Goal: Task Accomplishment & Management: Complete application form

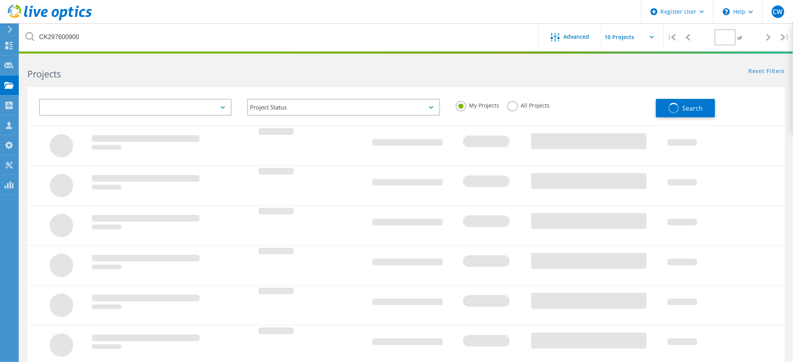
type input "1"
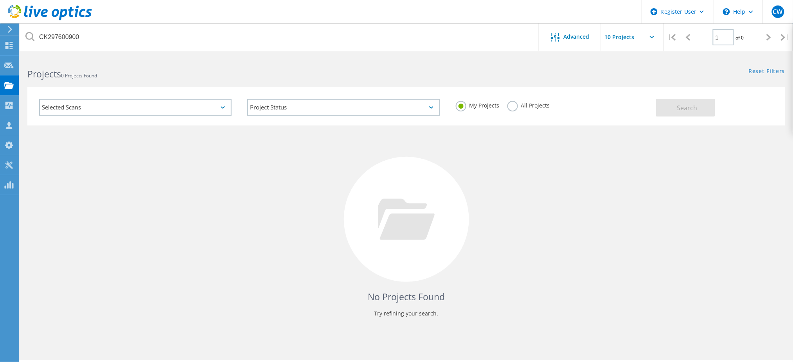
click at [10, 29] on icon at bounding box center [10, 29] width 6 height 7
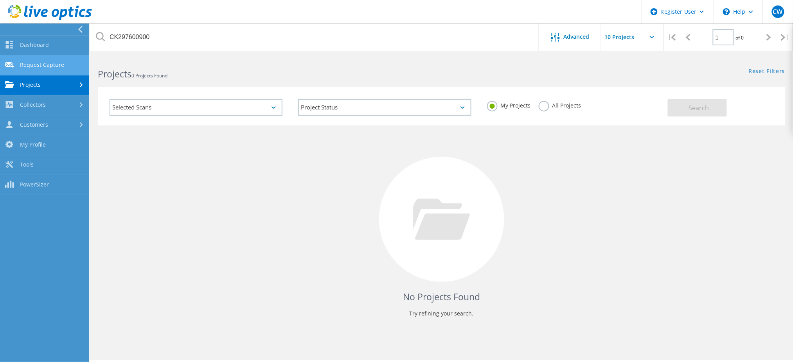
click at [42, 62] on link "Request Capture" at bounding box center [44, 66] width 89 height 20
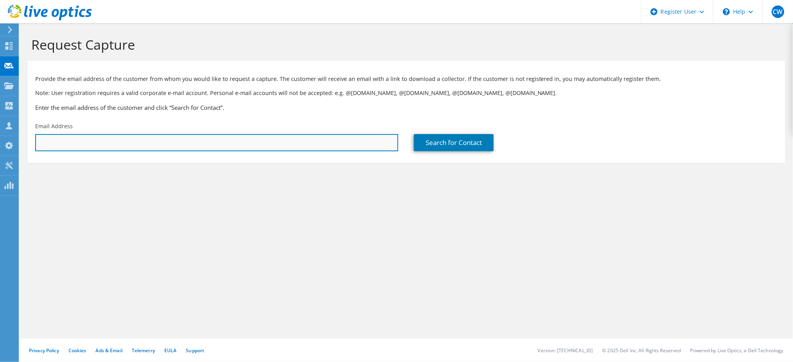
click at [126, 146] on input "text" at bounding box center [216, 142] width 363 height 17
paste input "[PERSON_NAME][EMAIL_ADDRESS][PERSON_NAME][DOMAIN_NAME]"
type input "[PERSON_NAME][EMAIL_ADDRESS][PERSON_NAME][DOMAIN_NAME]"
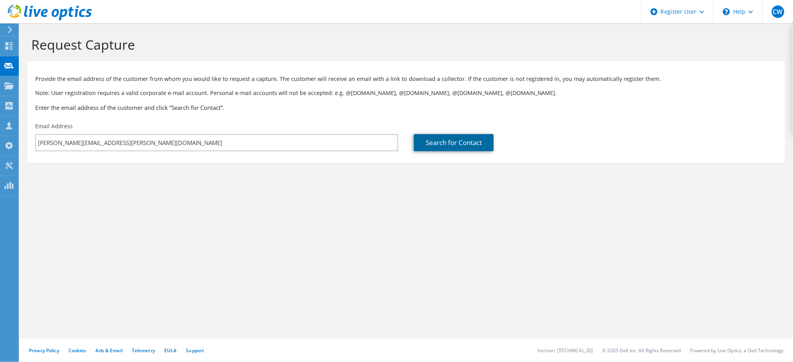
click at [455, 140] on link "Search for Contact" at bounding box center [454, 142] width 80 height 17
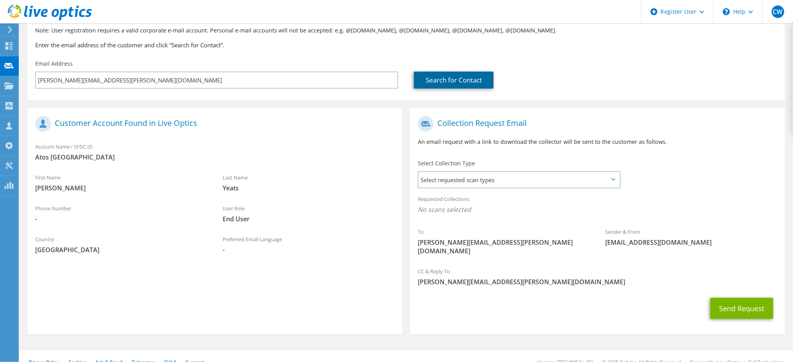
scroll to position [65, 0]
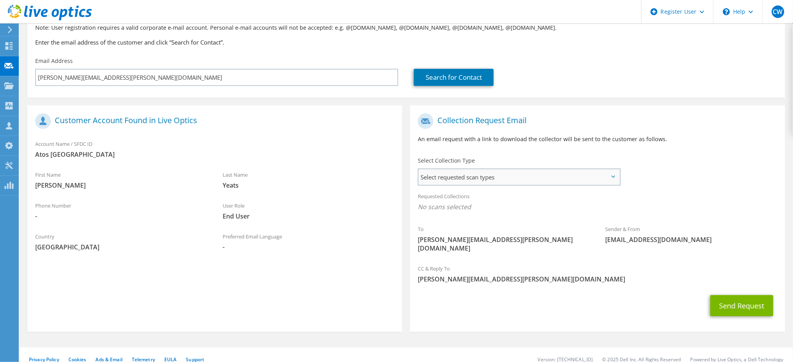
click at [513, 180] on span "Select requested scan types" at bounding box center [519, 177] width 201 height 16
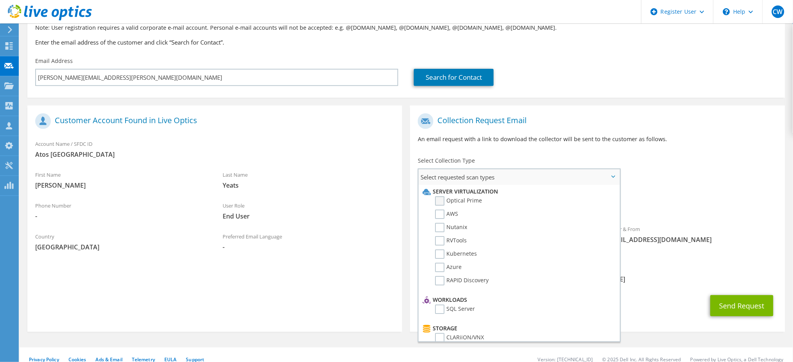
click at [440, 199] on label "Optical Prime" at bounding box center [458, 200] width 47 height 9
click at [0, 0] on input "Optical Prime" at bounding box center [0, 0] width 0 height 0
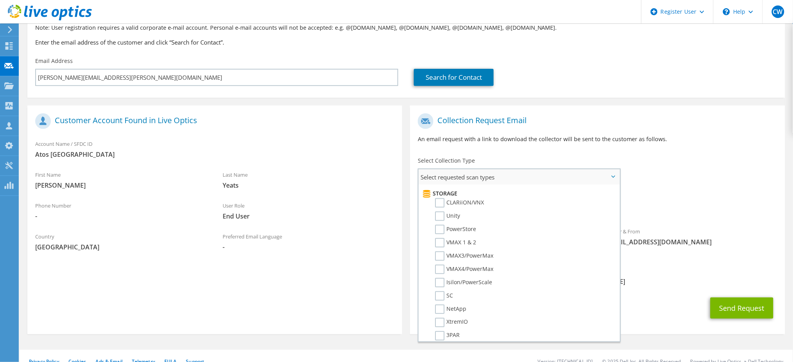
scroll to position [156, 0]
click at [441, 217] on label "VMAX 1 & 2" at bounding box center [455, 221] width 41 height 9
click at [0, 0] on input "VMAX 1 & 2" at bounding box center [0, 0] width 0 height 0
click at [439, 203] on label "PowerStore" at bounding box center [455, 207] width 41 height 9
click at [0, 0] on input "PowerStore" at bounding box center [0, 0] width 0 height 0
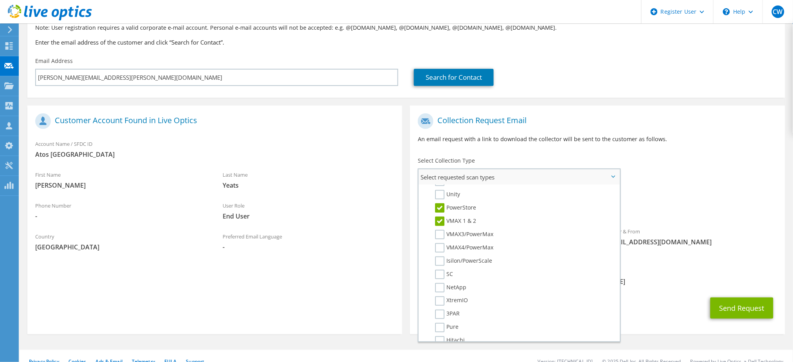
click at [438, 217] on label "VMAX 1 & 2" at bounding box center [455, 221] width 41 height 9
click at [0, 0] on input "VMAX 1 & 2" at bounding box center [0, 0] width 0 height 0
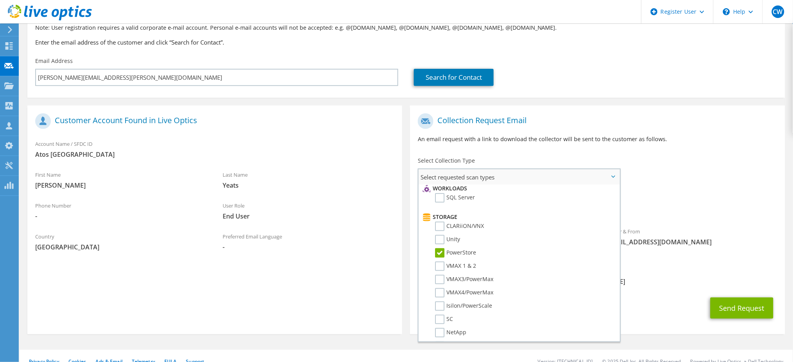
scroll to position [110, 0]
click at [439, 223] on label "CLARiiON/VNX" at bounding box center [459, 227] width 49 height 9
click at [0, 0] on input "CLARiiON/VNX" at bounding box center [0, 0] width 0 height 0
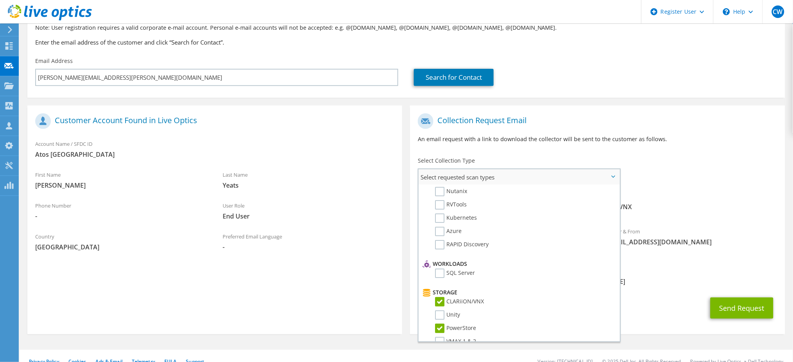
scroll to position [0, 0]
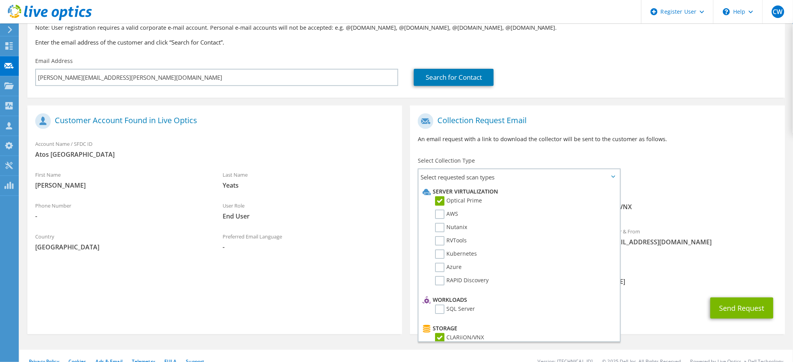
click at [697, 148] on div "Collection Request Email An email request with a link to download the collector…" at bounding box center [597, 131] width 375 height 43
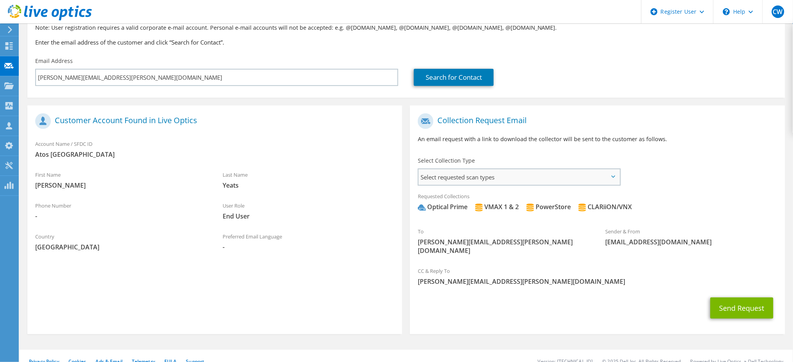
click at [618, 176] on span "Select requested scan types" at bounding box center [519, 177] width 201 height 16
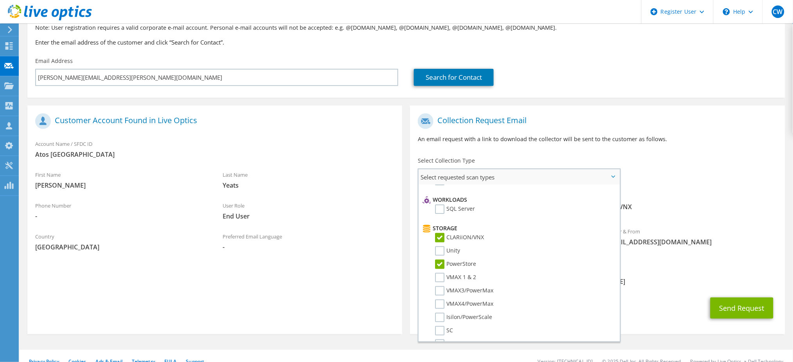
scroll to position [104, 0]
click at [440, 269] on label "VMAX 1 & 2" at bounding box center [455, 273] width 41 height 9
click at [0, 0] on input "VMAX 1 & 2" at bounding box center [0, 0] width 0 height 0
click at [440, 269] on label "VMAX 1 & 2" at bounding box center [455, 273] width 41 height 9
click at [0, 0] on input "VMAX 1 & 2" at bounding box center [0, 0] width 0 height 0
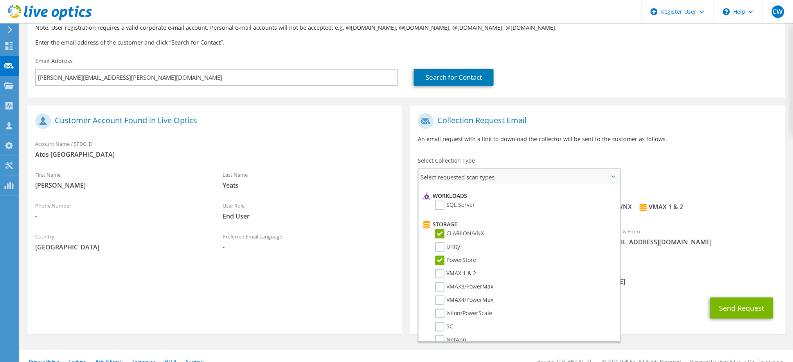
click at [441, 256] on label "PowerStore" at bounding box center [455, 260] width 41 height 9
click at [0, 0] on input "PowerStore" at bounding box center [0, 0] width 0 height 0
click at [439, 229] on label "CLARiiON/VNX" at bounding box center [459, 233] width 49 height 9
click at [0, 0] on input "CLARiiON/VNX" at bounding box center [0, 0] width 0 height 0
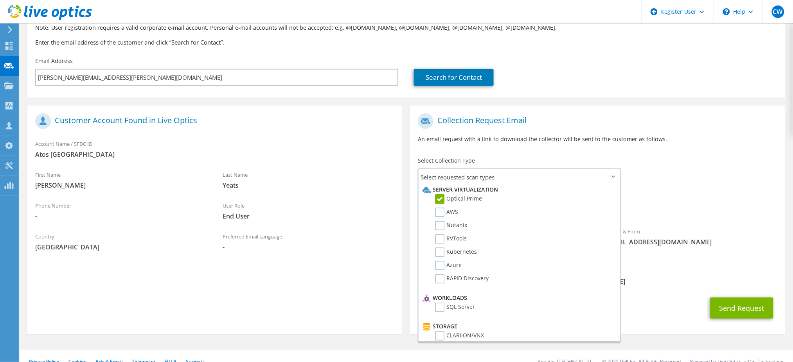
scroll to position [0, 0]
click at [693, 194] on div "Requested Collections No scans selected Optical Prime VMAX 1 & 2 VMAX 1 & 2" at bounding box center [597, 203] width 375 height 31
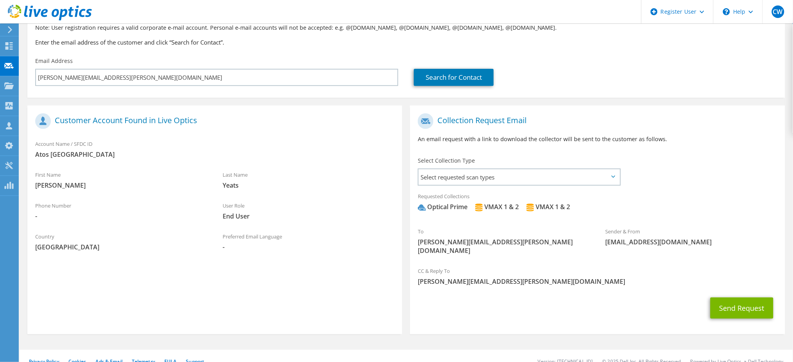
click at [500, 210] on div "VMAX 1 & 2" at bounding box center [497, 207] width 44 height 9
click at [49, 67] on div "Request Capture" at bounding box center [44, 66] width 52 height 20
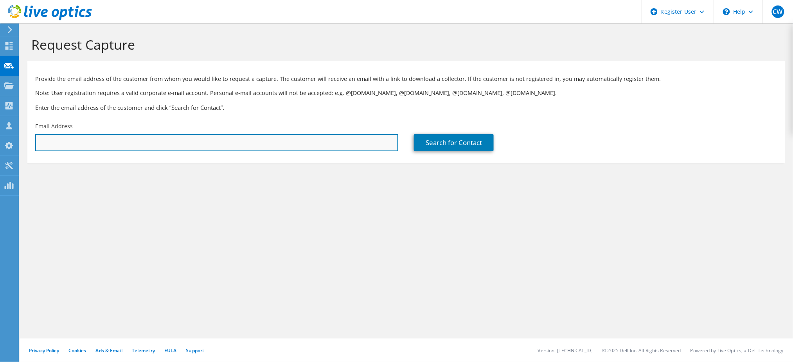
click at [102, 142] on input "text" at bounding box center [216, 142] width 363 height 17
paste input "steve.yeats@atos.net"
type input "steve.yeats@atos.net"
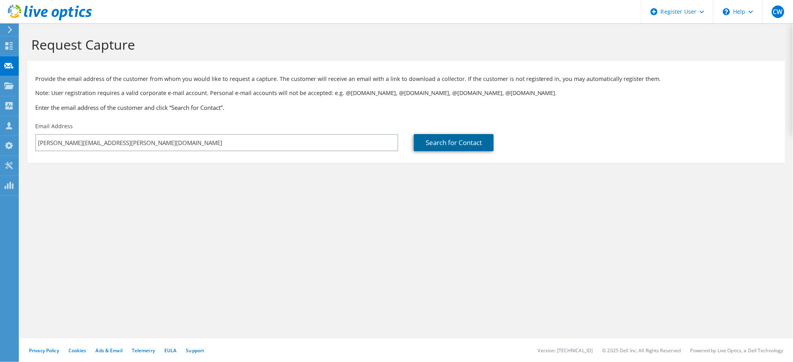
click at [433, 138] on link "Search for Contact" at bounding box center [454, 142] width 80 height 17
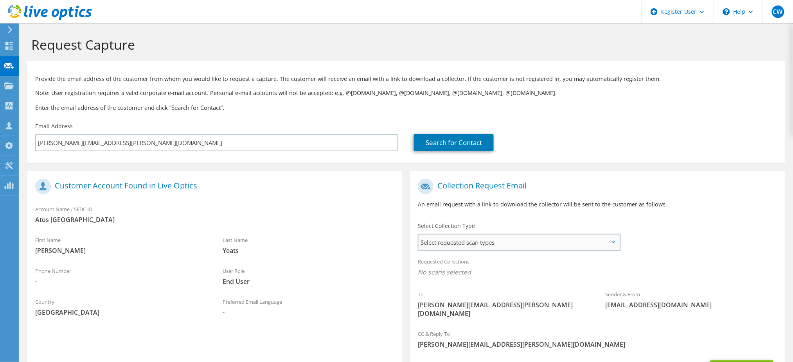
click at [512, 241] on span "Select requested scan types" at bounding box center [519, 243] width 201 height 16
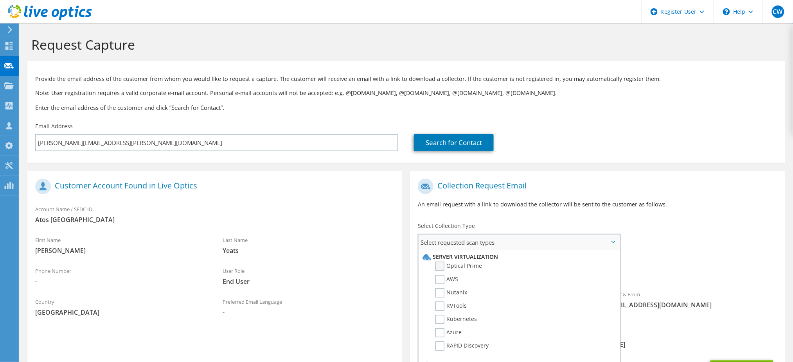
click at [457, 264] on label "Optical Prime" at bounding box center [458, 266] width 47 height 9
click at [0, 0] on input "Optical Prime" at bounding box center [0, 0] width 0 height 0
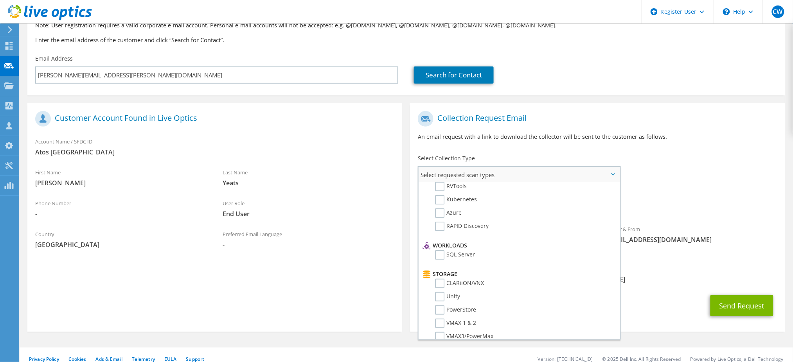
scroll to position [104, 0]
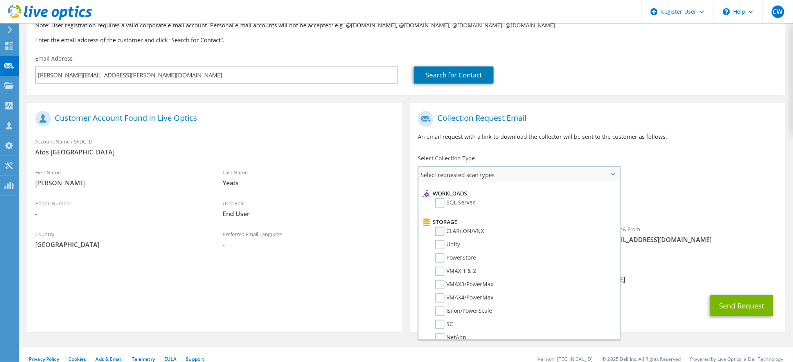
click at [453, 227] on label "CLARiiON/VNX" at bounding box center [459, 231] width 49 height 9
click at [0, 0] on input "CLARiiON/VNX" at bounding box center [0, 0] width 0 height 0
click at [456, 253] on label "PowerStore" at bounding box center [455, 257] width 41 height 9
click at [0, 0] on input "PowerStore" at bounding box center [0, 0] width 0 height 0
click at [723, 203] on span "Optical Prime CLARiiON/VNX PowerStore" at bounding box center [597, 206] width 359 height 13
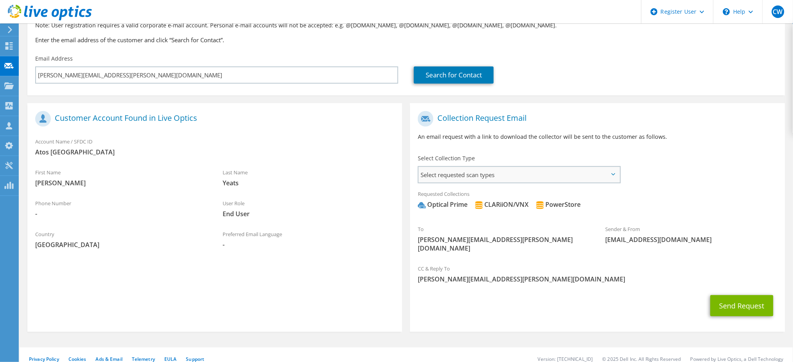
click at [611, 178] on span "Select requested scan types" at bounding box center [519, 175] width 201 height 16
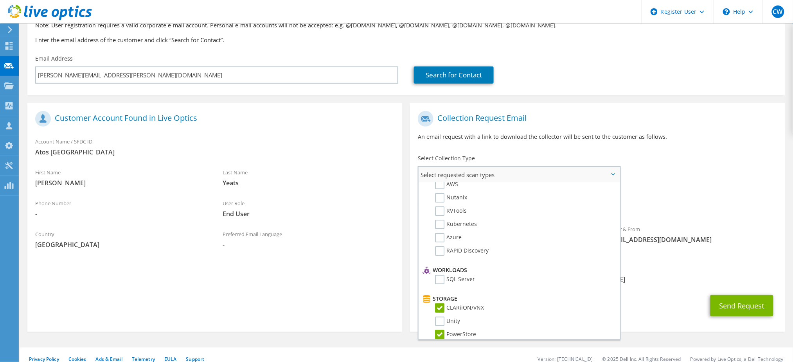
scroll to position [10, 0]
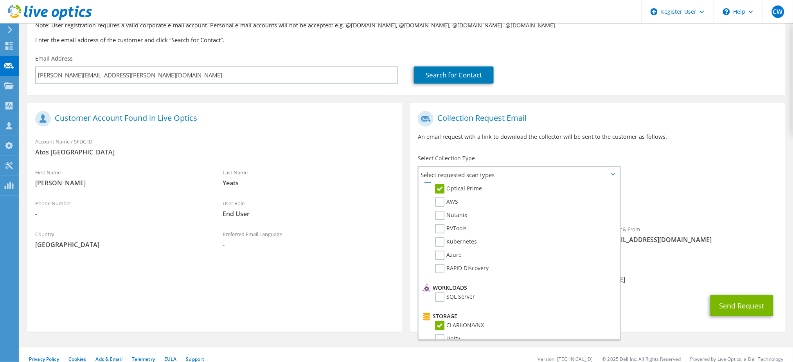
click at [708, 185] on div "To steve.yeats@atos.net Sender & From liveoptics@liveoptics.com" at bounding box center [597, 183] width 375 height 153
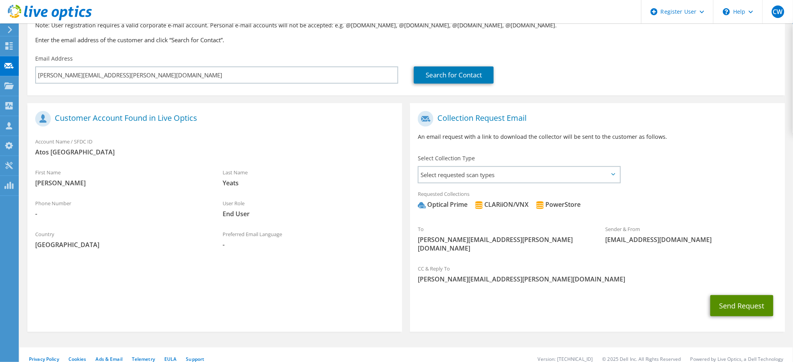
drag, startPoint x: 736, startPoint y: 297, endPoint x: 695, endPoint y: 276, distance: 46.4
click at [736, 297] on button "Send Request" at bounding box center [741, 305] width 63 height 21
